Goal: Browse casually

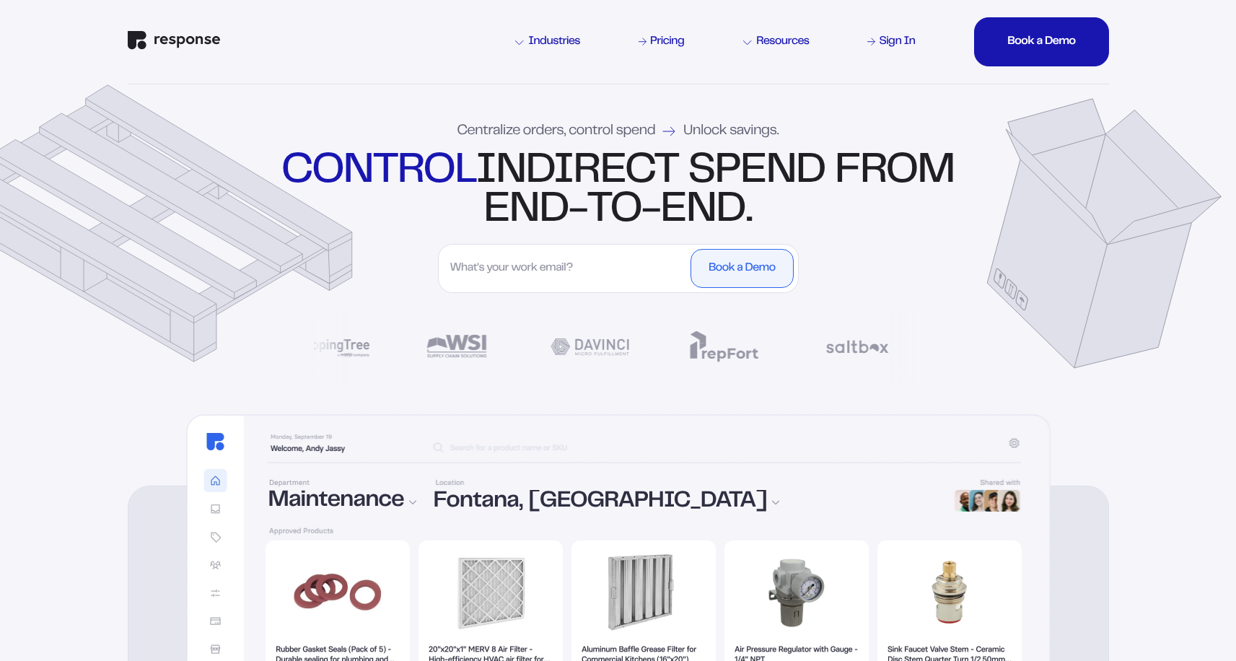
click at [590, 345] on div "Centralize orders, control spend Unlock savings. control indirect spend from en…" at bounding box center [618, 247] width 1039 height 327
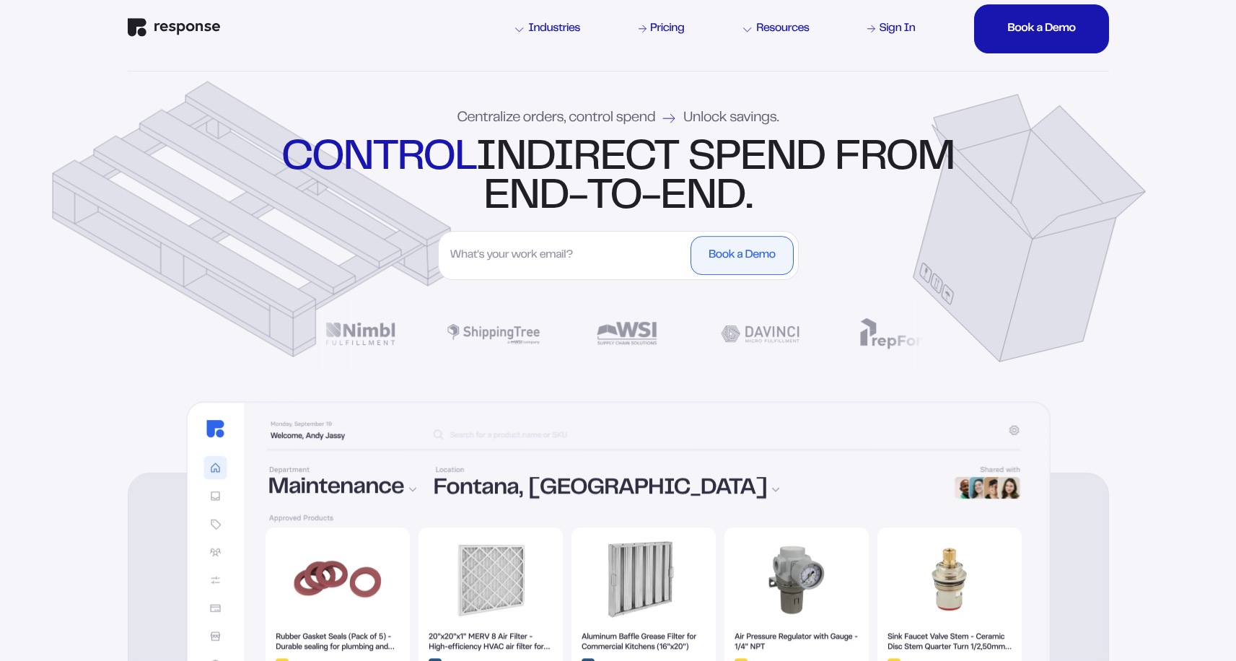
click at [245, 222] on div "Centralize orders, control spend Unlock savings. control indirect spend from en…" at bounding box center [618, 234] width 1039 height 327
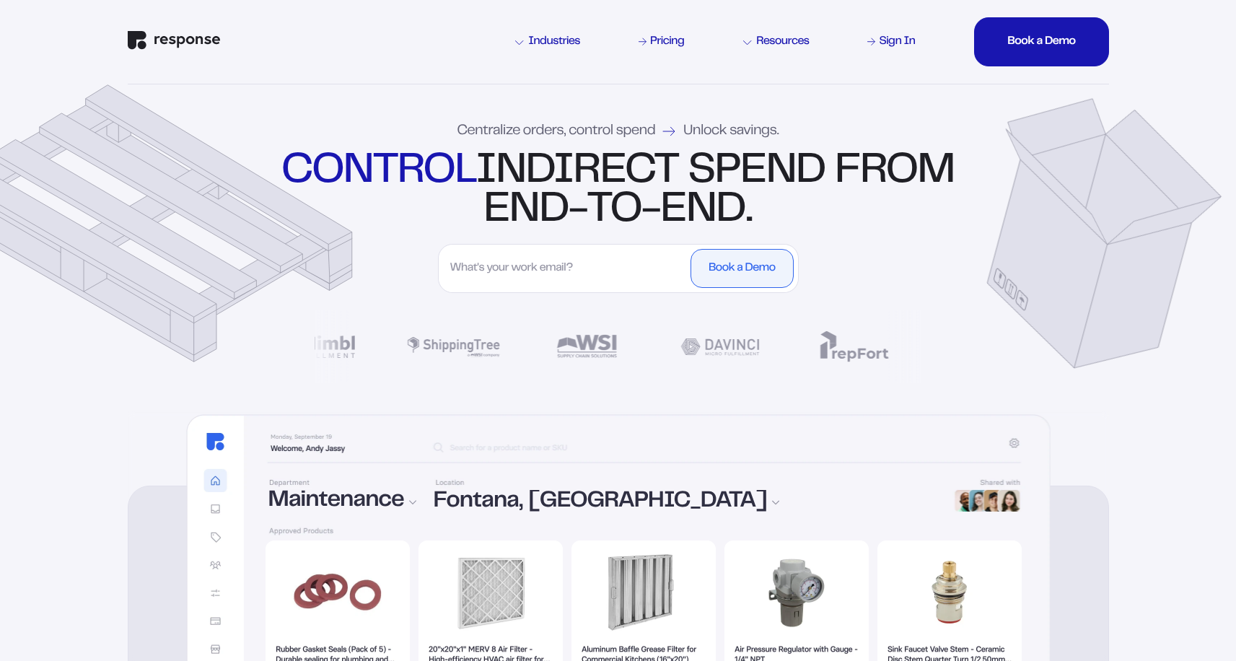
click at [333, 346] on div "Centralize orders, control spend Unlock savings. control indirect spend from en…" at bounding box center [618, 247] width 1039 height 327
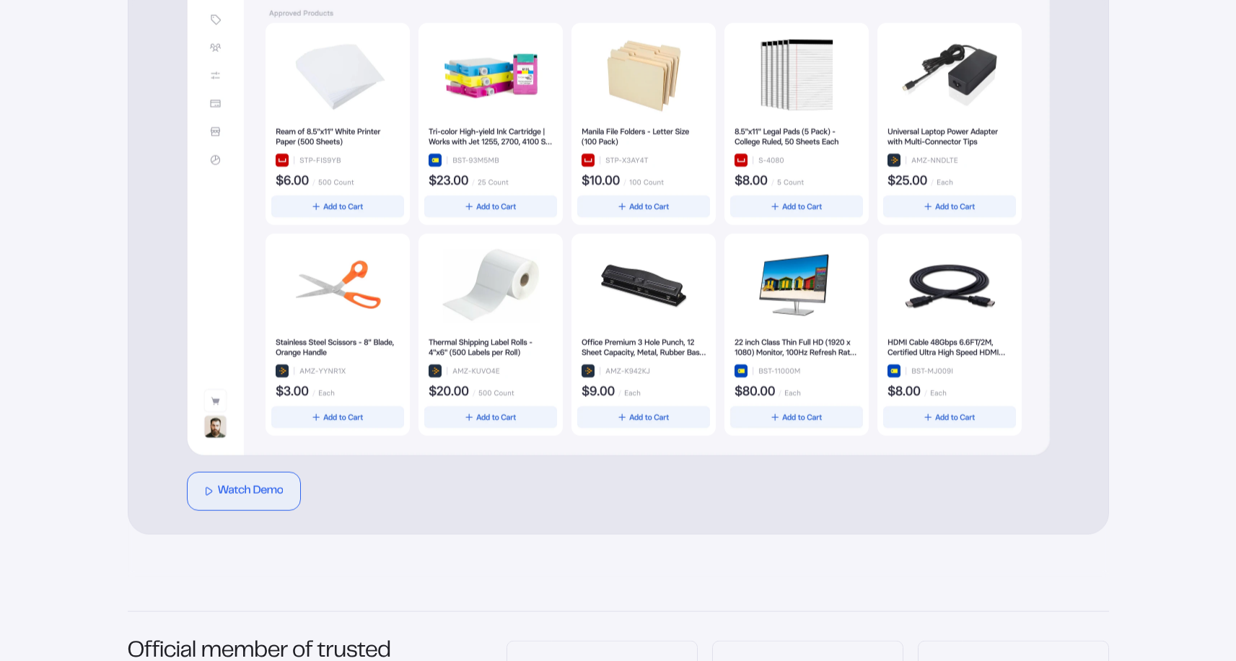
scroll to position [637, 0]
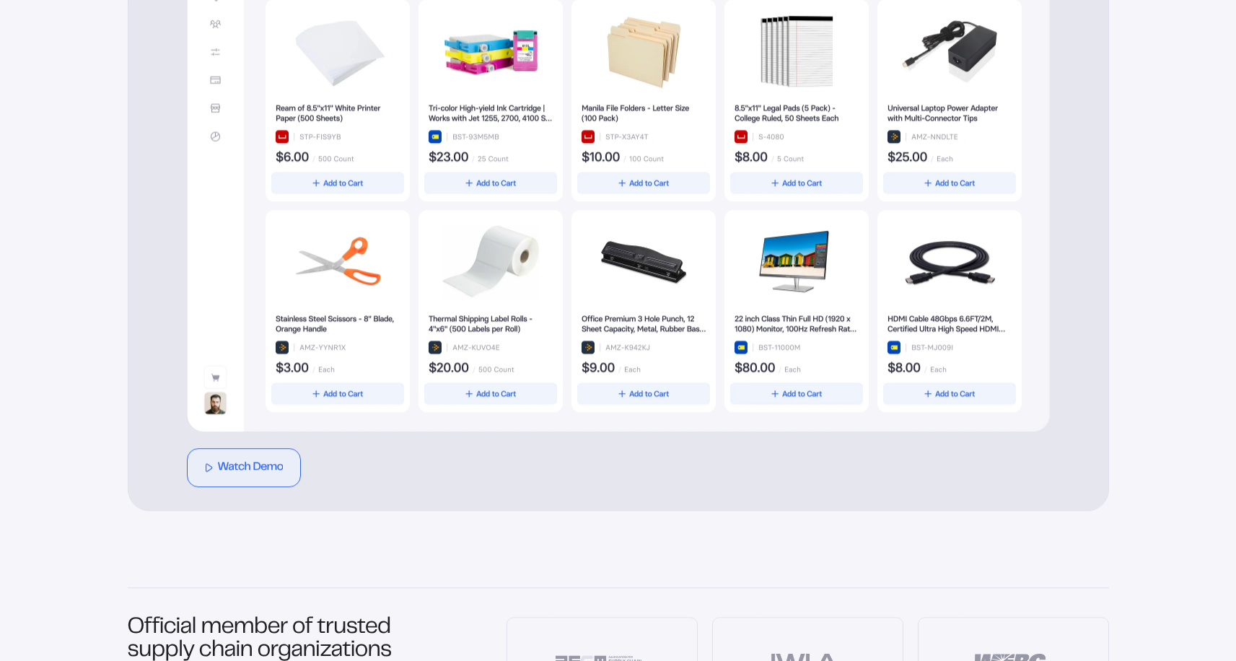
click at [315, 376] on img at bounding box center [338, 311] width 144 height 202
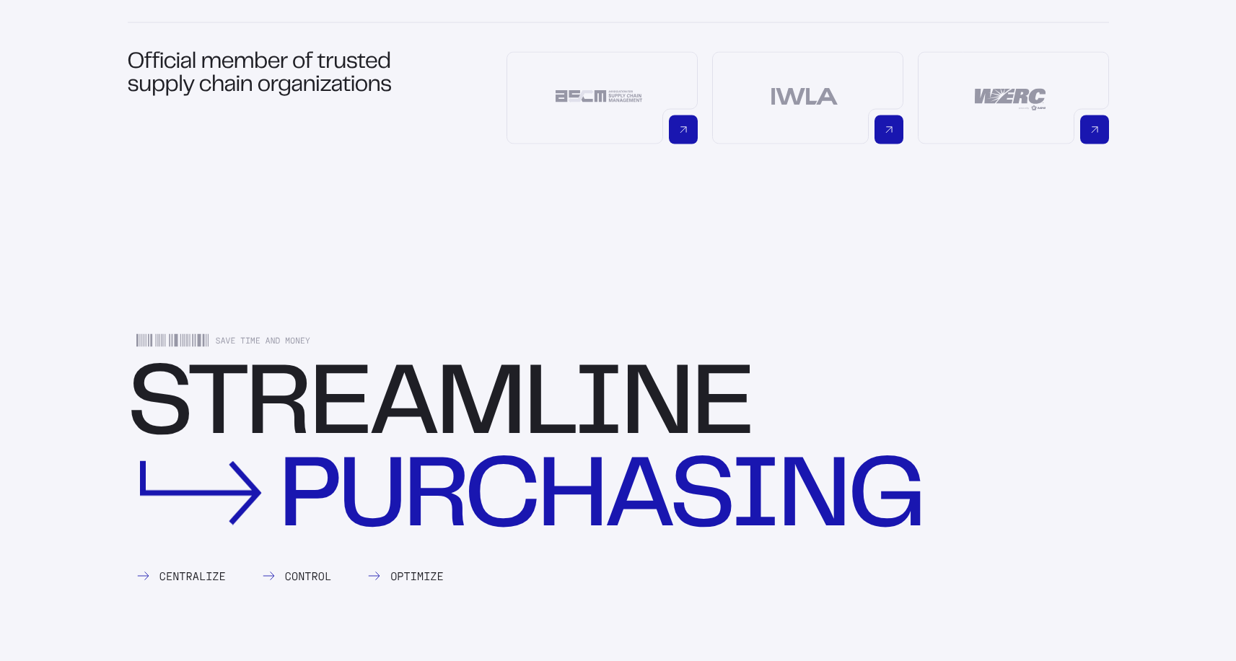
scroll to position [1287, 0]
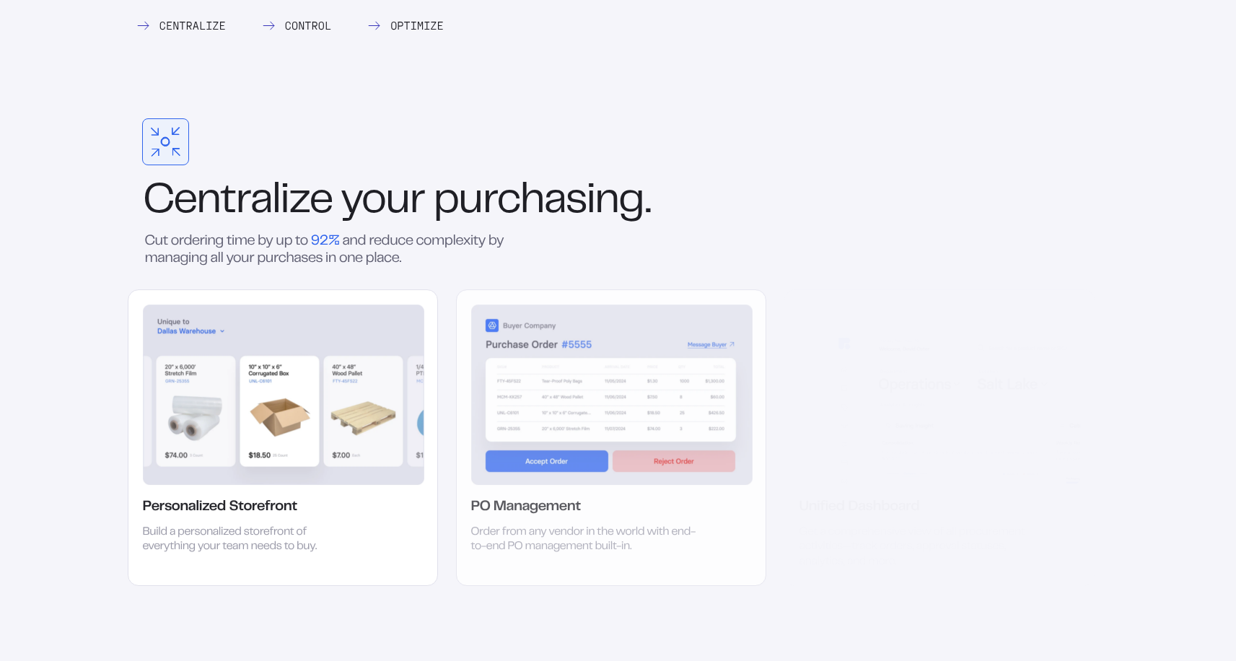
scroll to position [1775, 0]
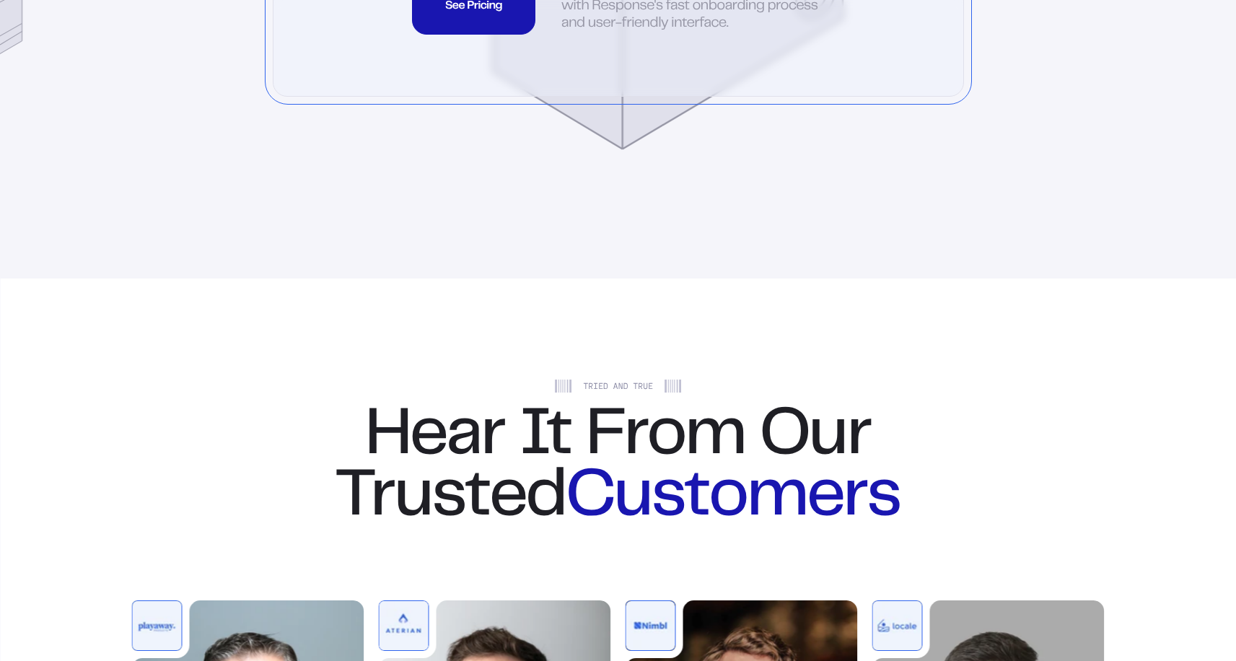
scroll to position [4279, 0]
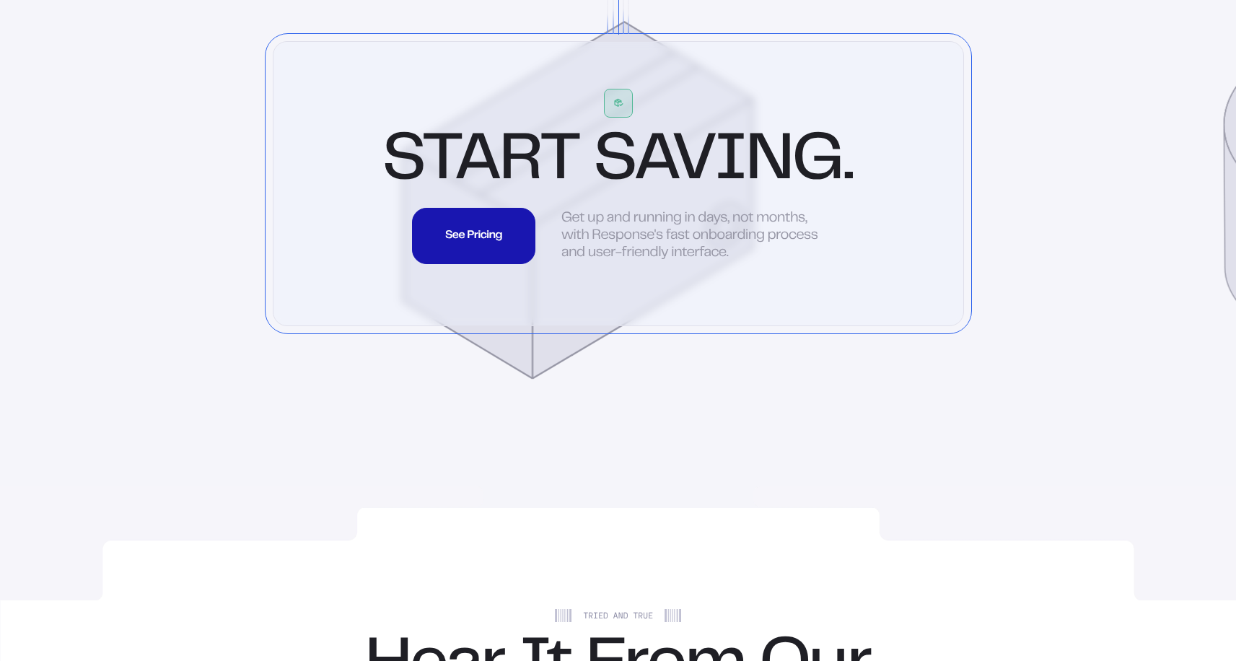
click at [660, 264] on div "Get up and running in days, not months, with Response's fast onboarding process…" at bounding box center [692, 236] width 263 height 56
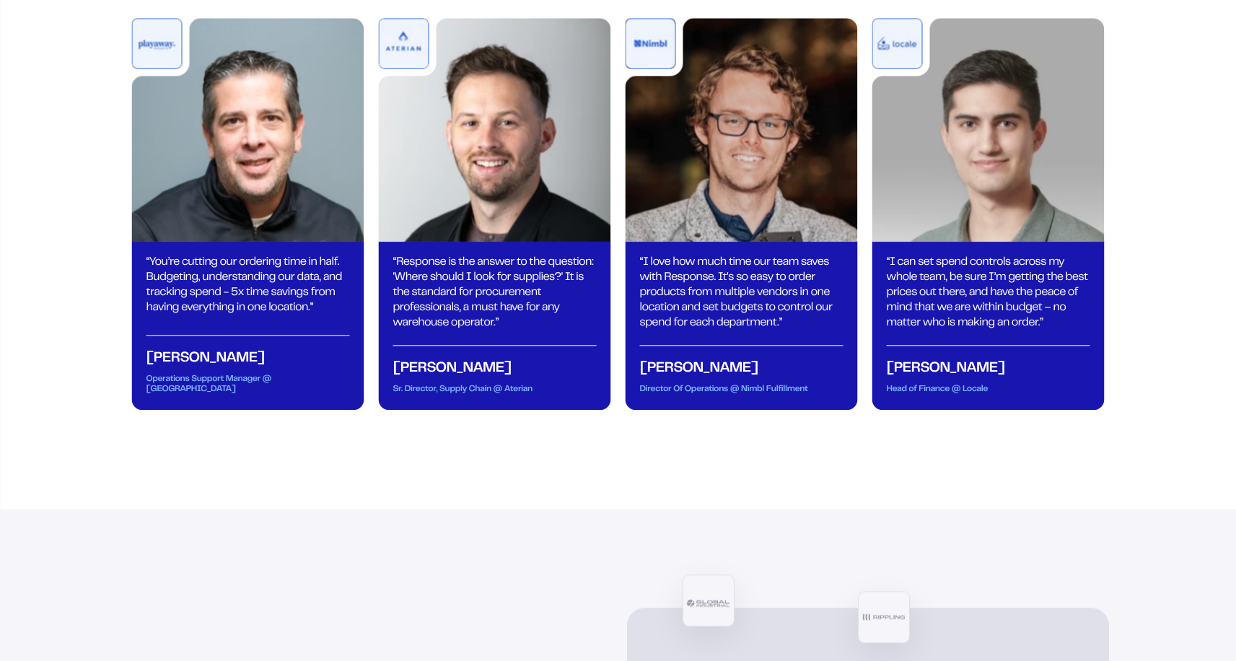
scroll to position [5141, 0]
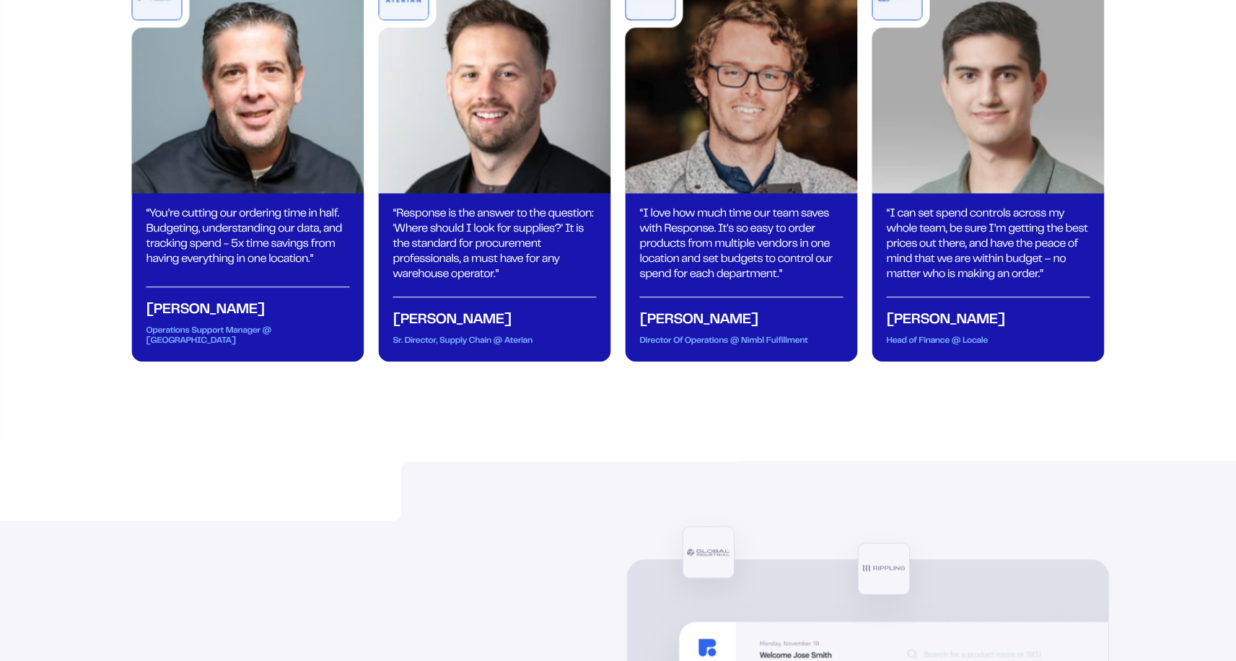
click at [266, 160] on img at bounding box center [248, 82] width 232 height 224
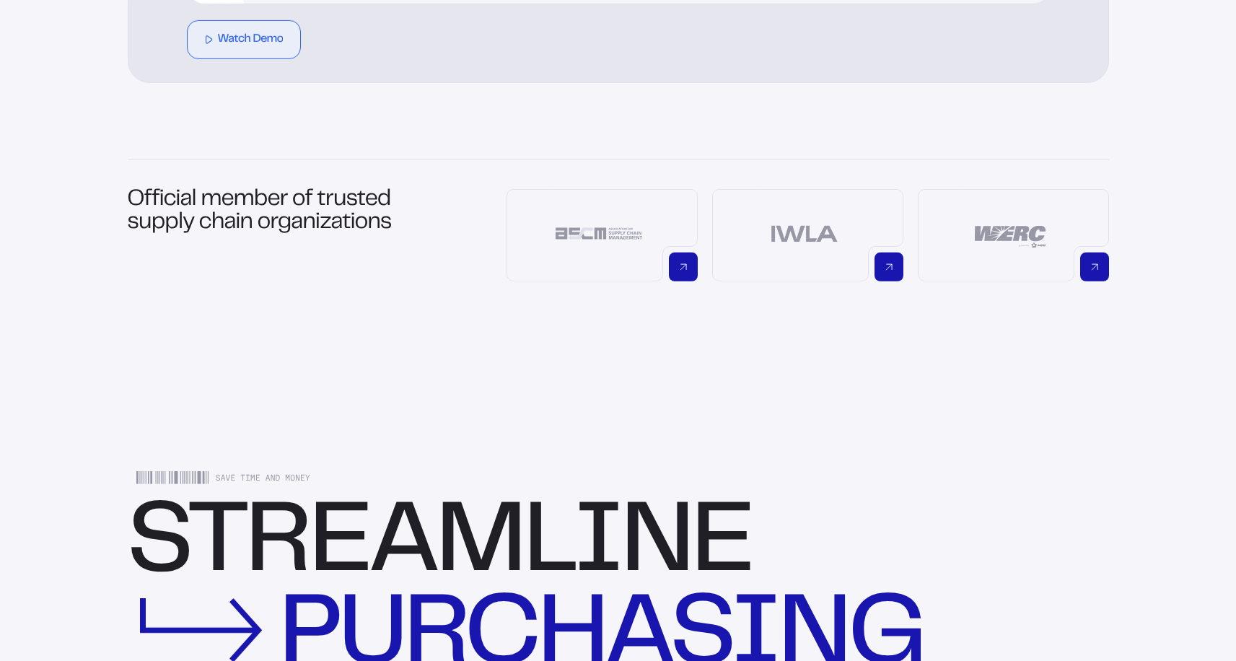
scroll to position [0, 0]
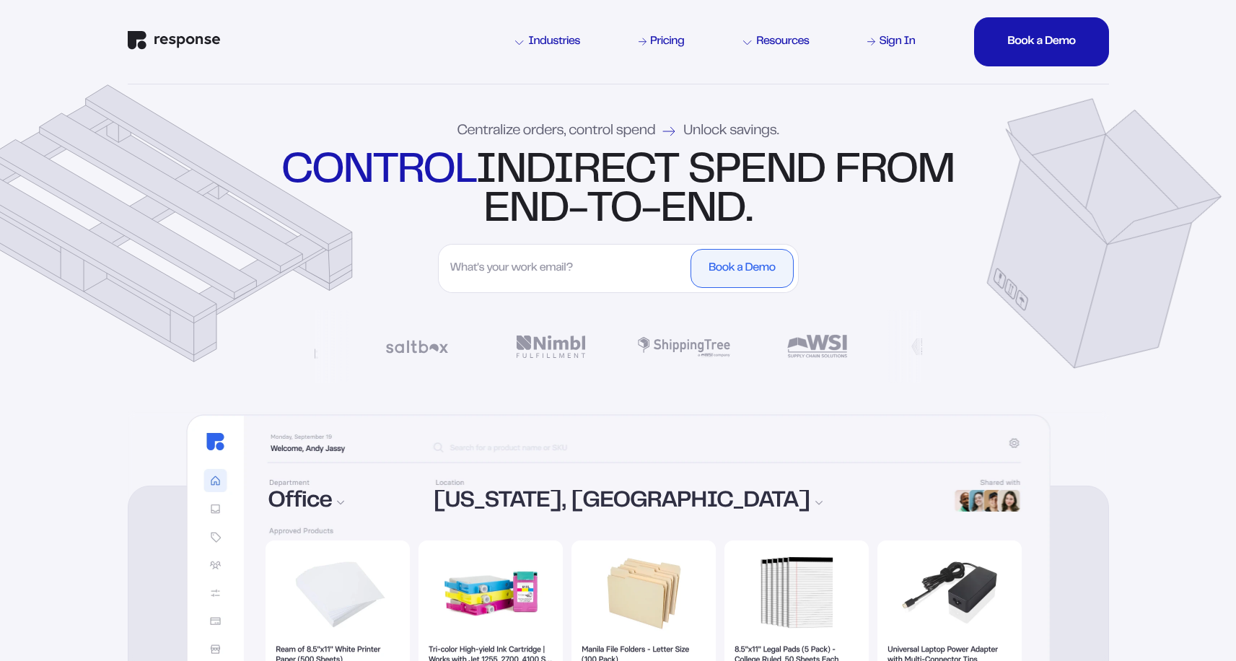
click at [279, 159] on div "control indirect spend from end-to-end." at bounding box center [618, 191] width 680 height 78
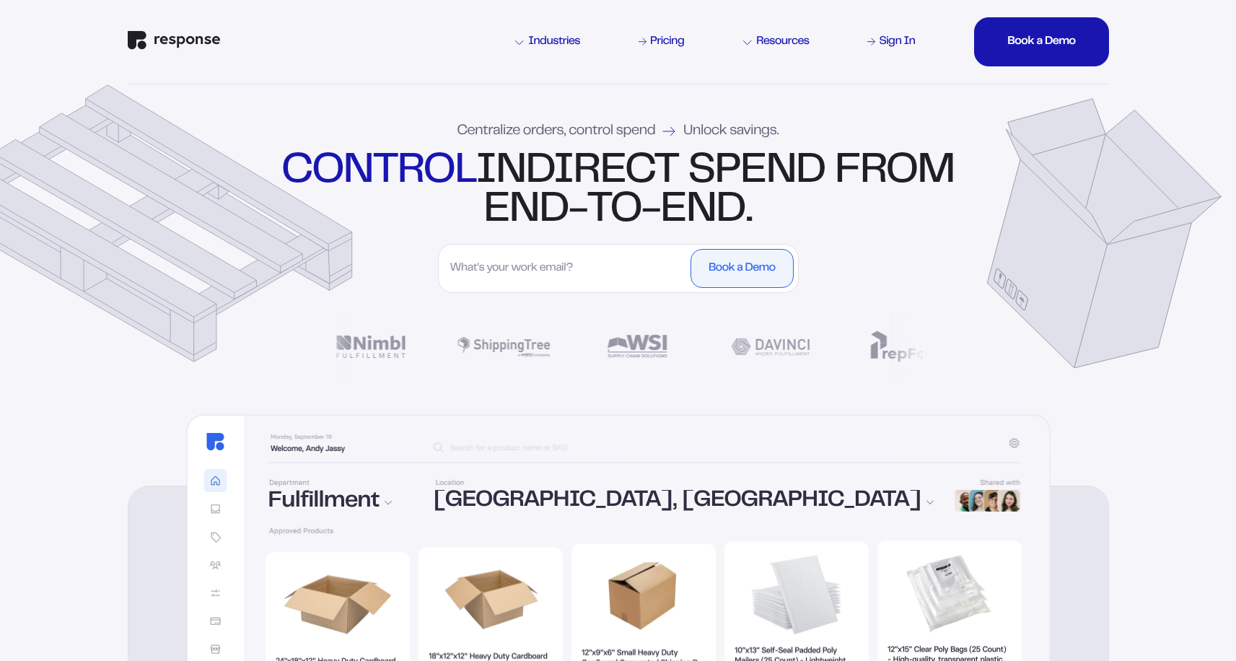
click at [609, 172] on div "control indirect spend from end-to-end." at bounding box center [618, 191] width 680 height 78
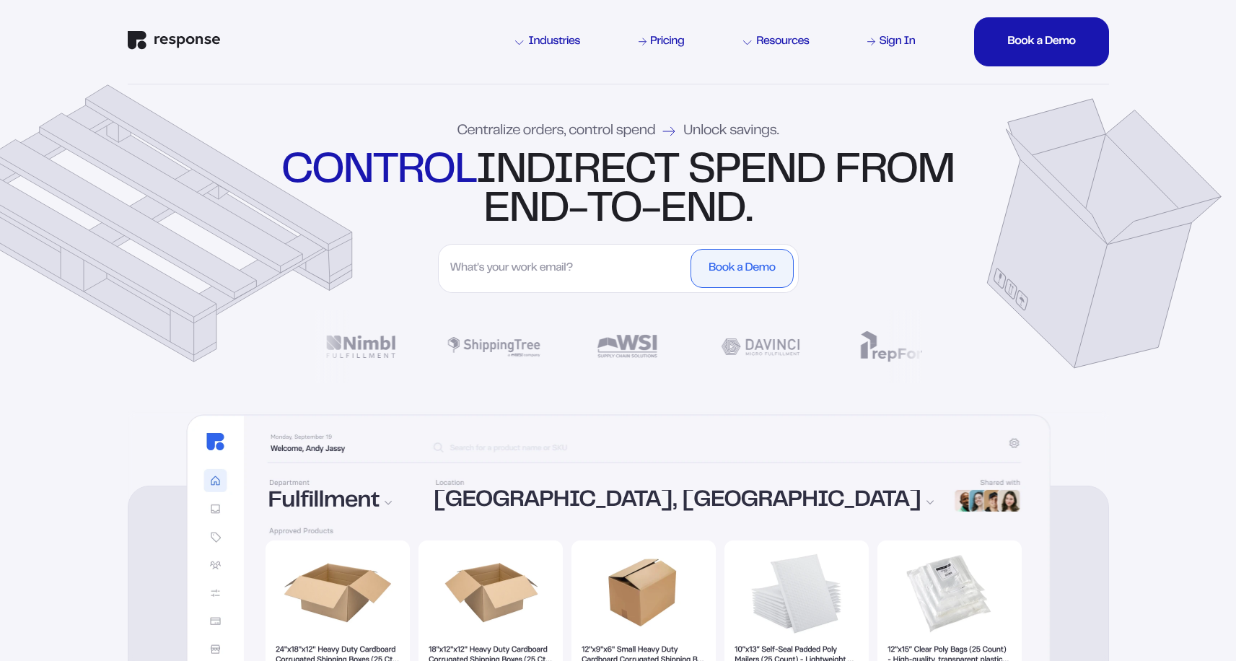
click at [609, 172] on div "control indirect spend from end-to-end." at bounding box center [618, 191] width 680 height 78
click at [529, 134] on div "Centralize orders, control spend Unlock savings." at bounding box center [619, 131] width 322 height 14
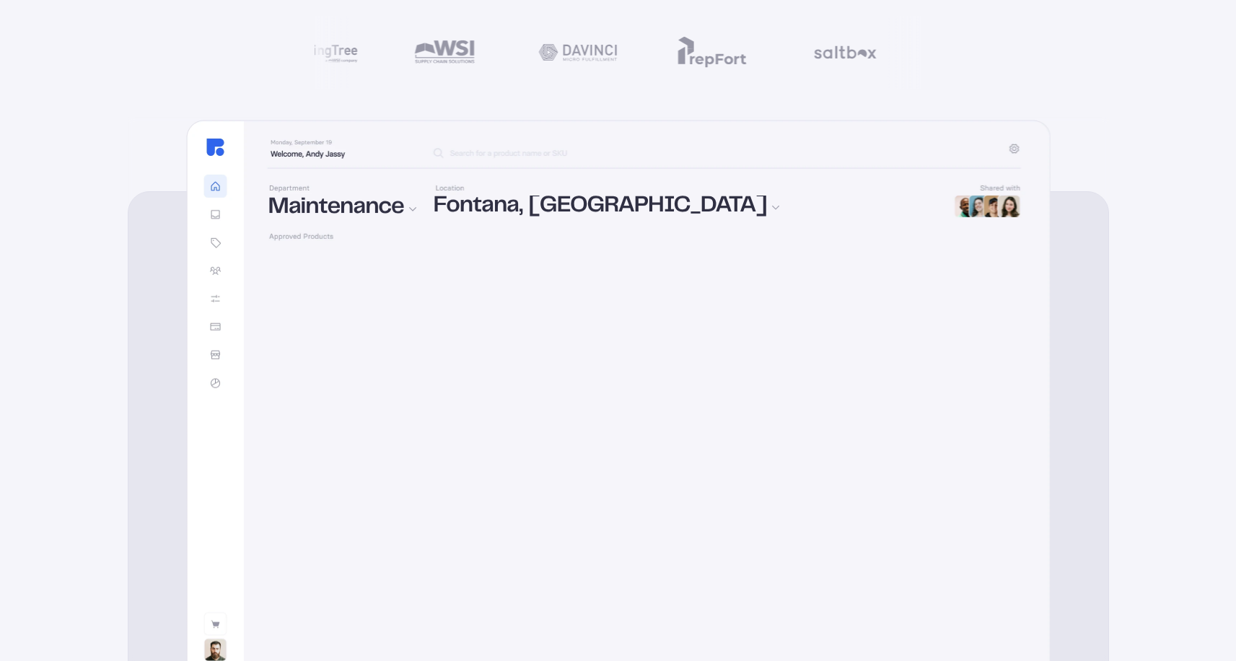
scroll to position [70, 0]
